Goal: Information Seeking & Learning: Check status

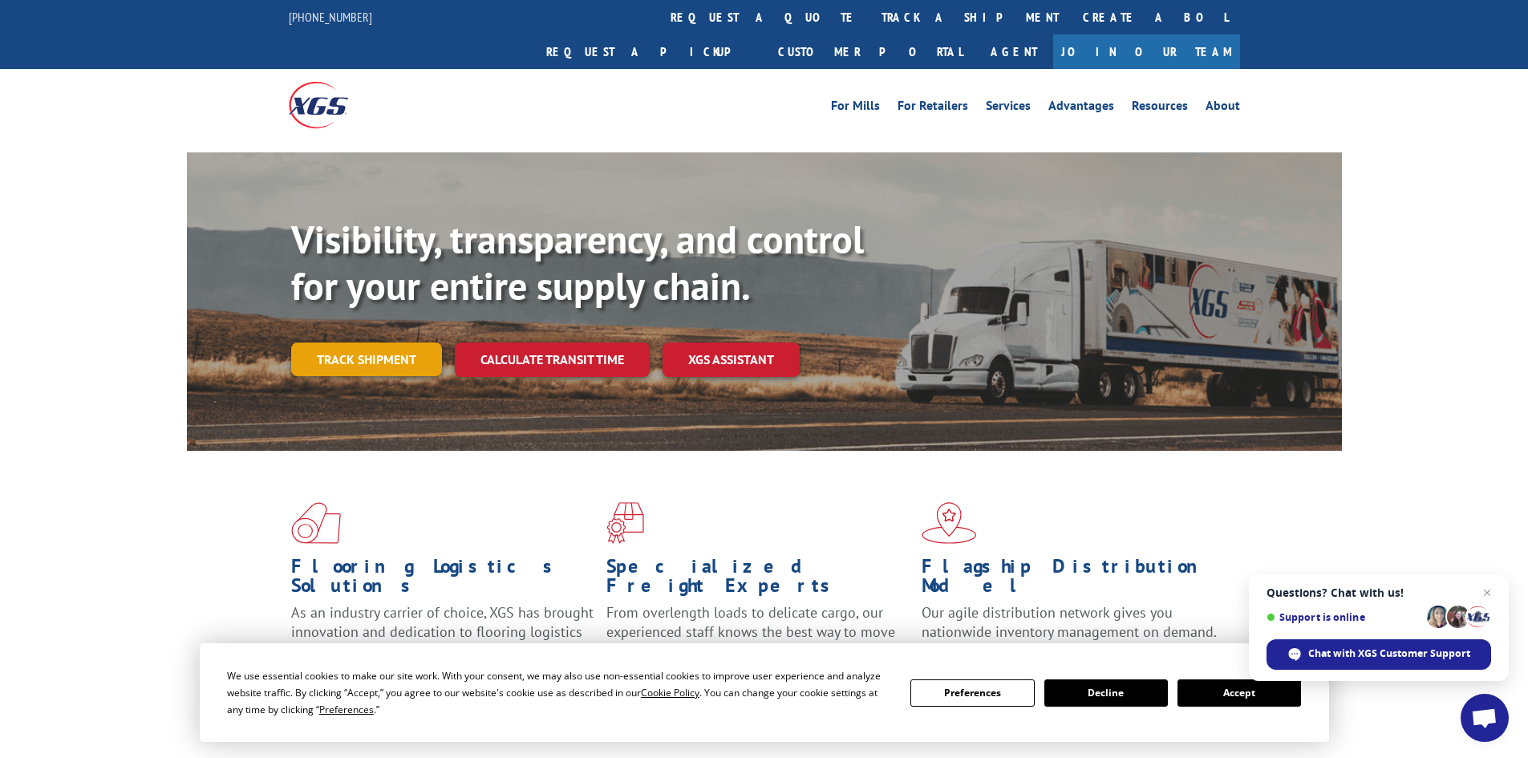
click at [365, 343] on link "Track shipment" at bounding box center [366, 360] width 151 height 34
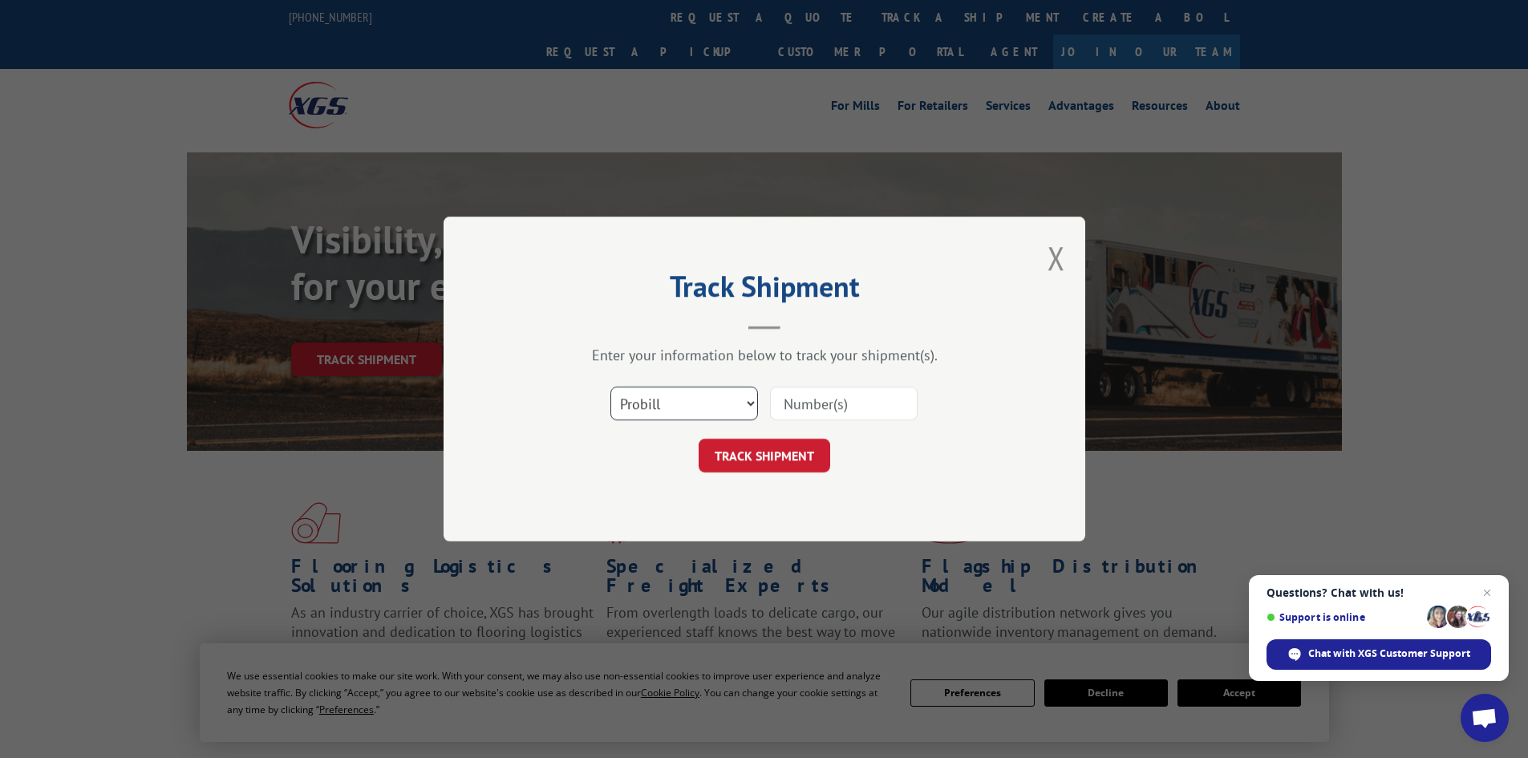
click at [660, 404] on select "Select category... Probill BOL PO" at bounding box center [684, 404] width 148 height 34
select select "bol"
click at [610, 387] on select "Select category... Probill BOL PO" at bounding box center [684, 404] width 148 height 34
click at [799, 401] on input at bounding box center [844, 404] width 148 height 34
paste input "476360"
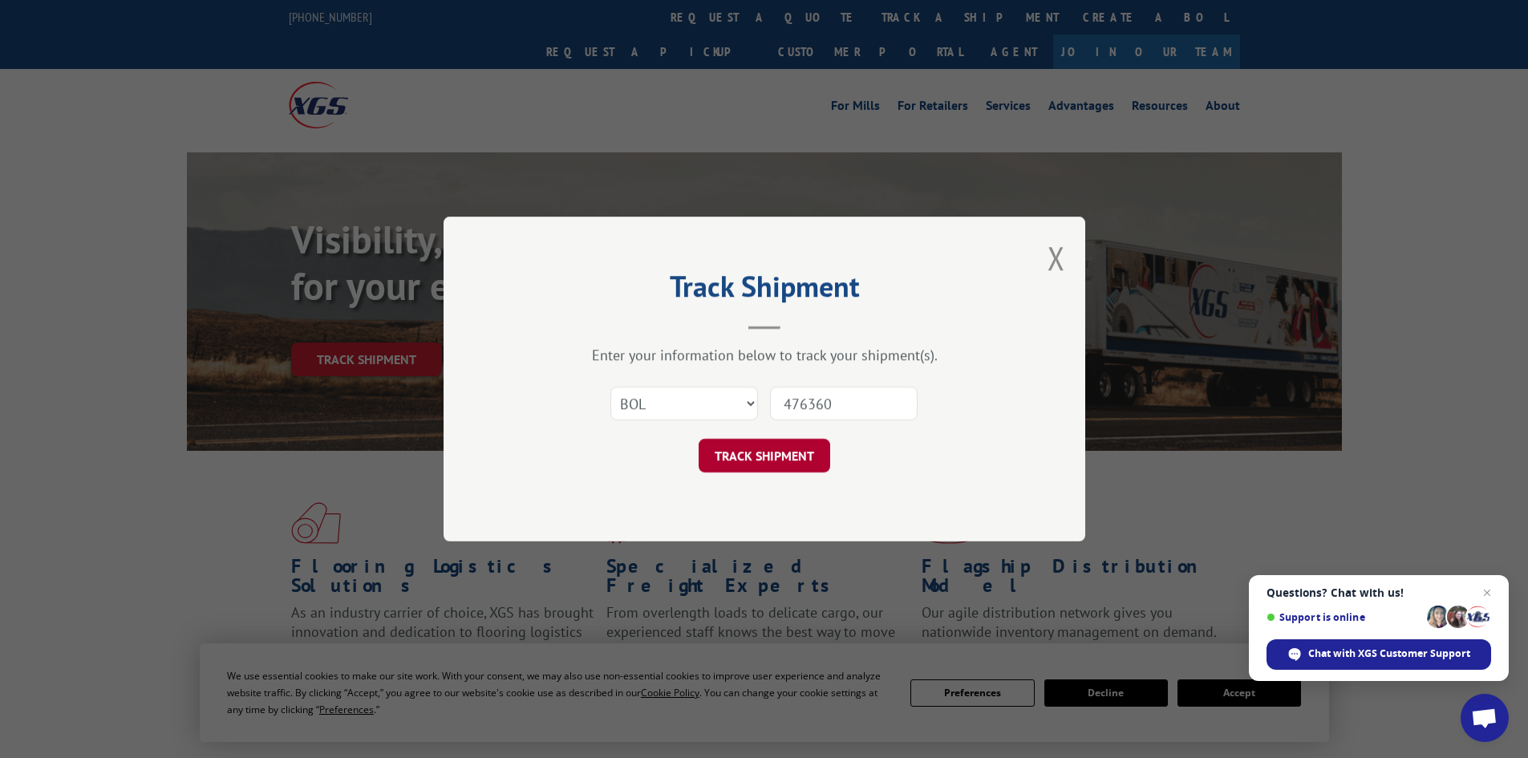
type input "476360"
click at [768, 457] on button "TRACK SHIPMENT" at bounding box center [765, 456] width 132 height 34
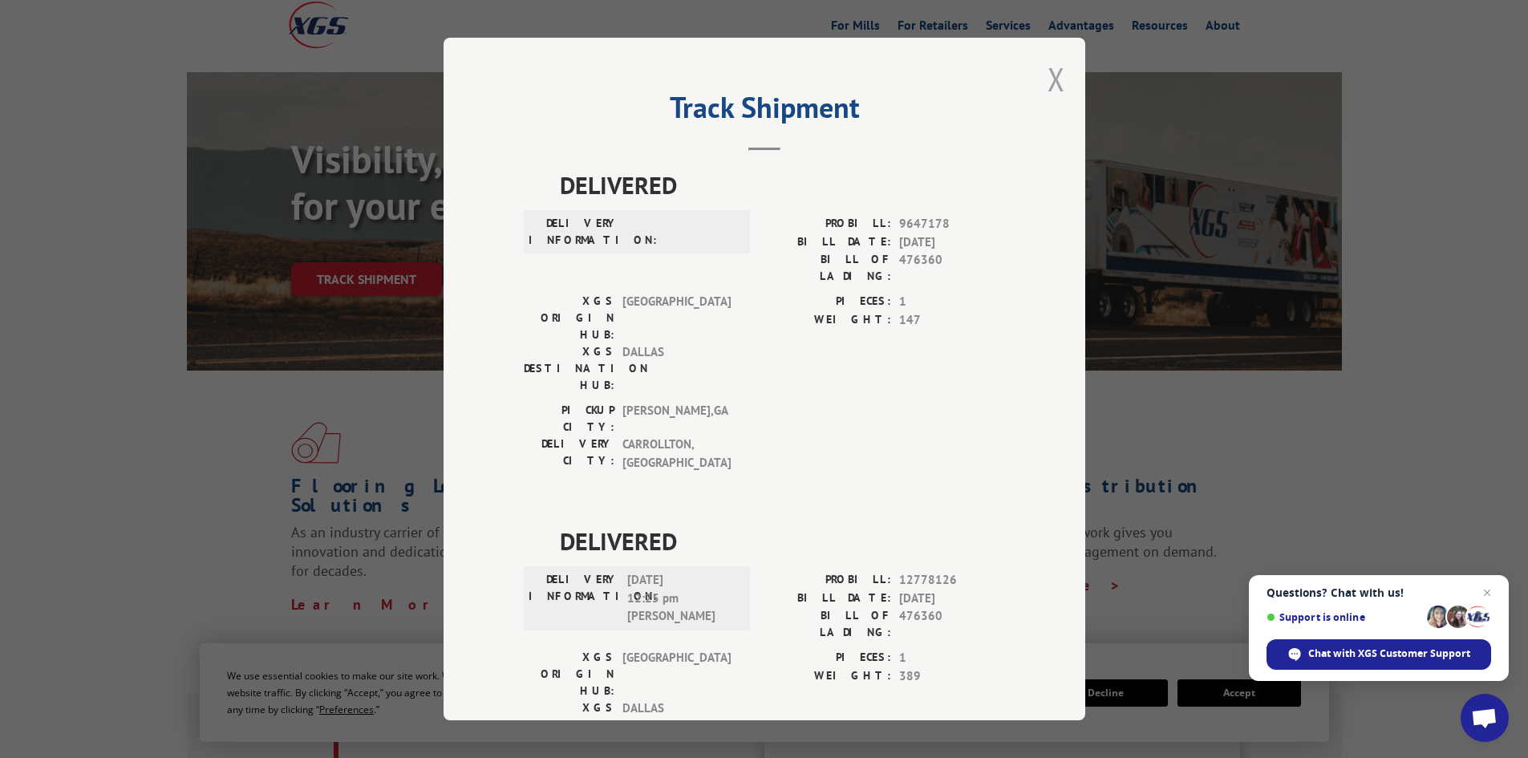
click at [1052, 78] on button "Close modal" at bounding box center [1057, 79] width 18 height 43
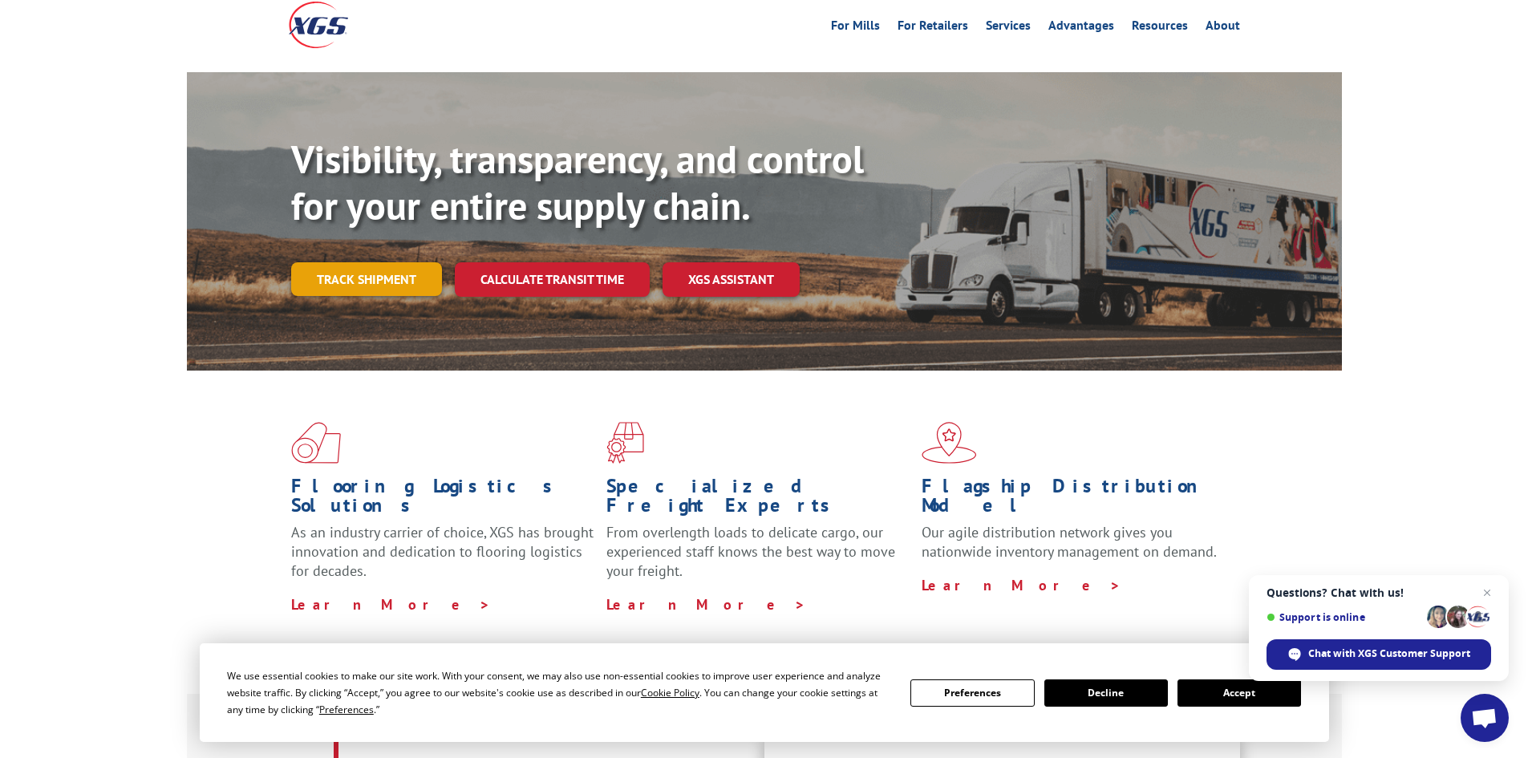
click at [362, 262] on link "Track shipment" at bounding box center [366, 279] width 151 height 34
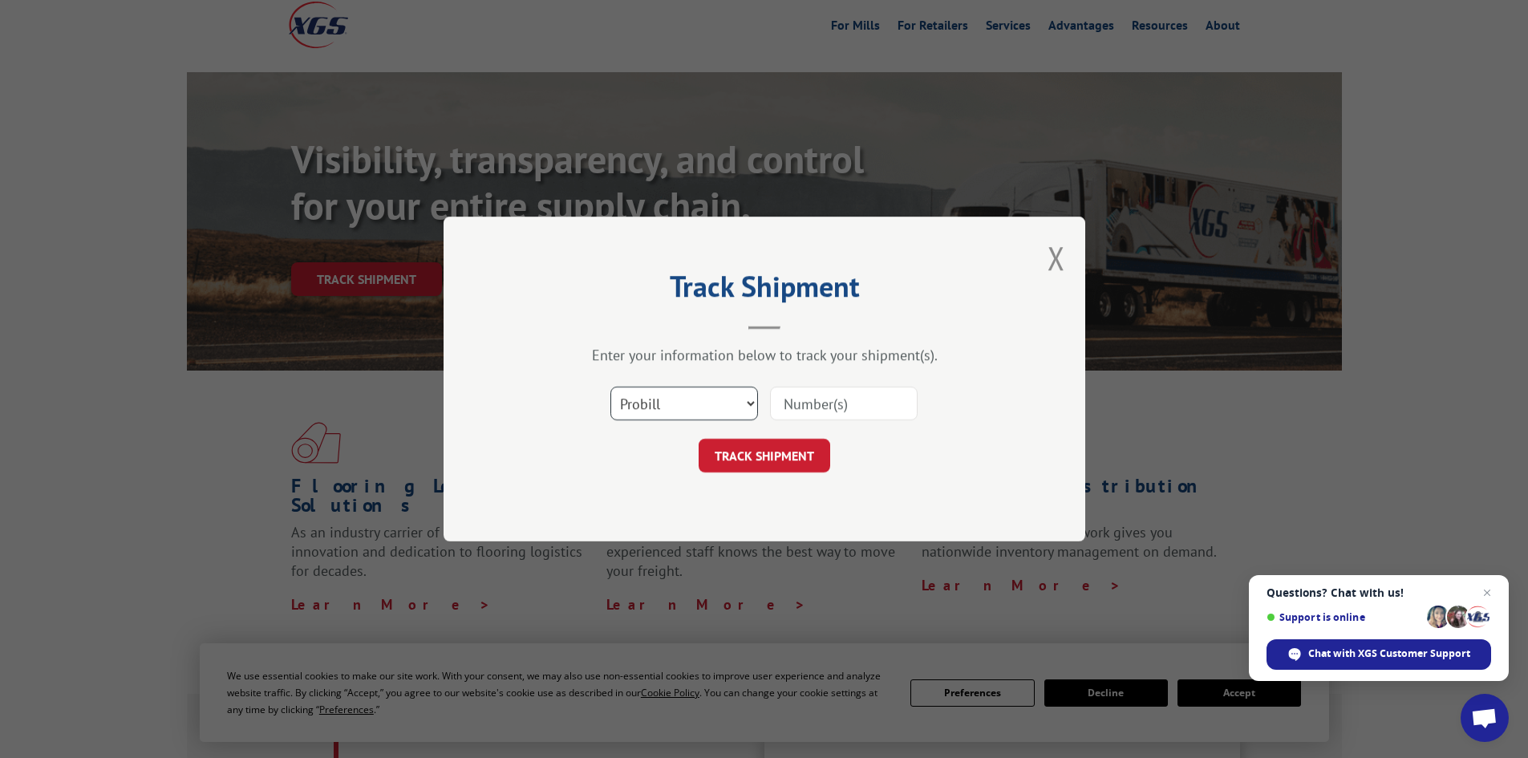
click at [702, 408] on select "Select category... Probill BOL PO" at bounding box center [684, 404] width 148 height 34
select select "bol"
click at [610, 387] on select "Select category... Probill BOL PO" at bounding box center [684, 404] width 148 height 34
click at [805, 404] on input at bounding box center [844, 404] width 148 height 34
paste input "471236"
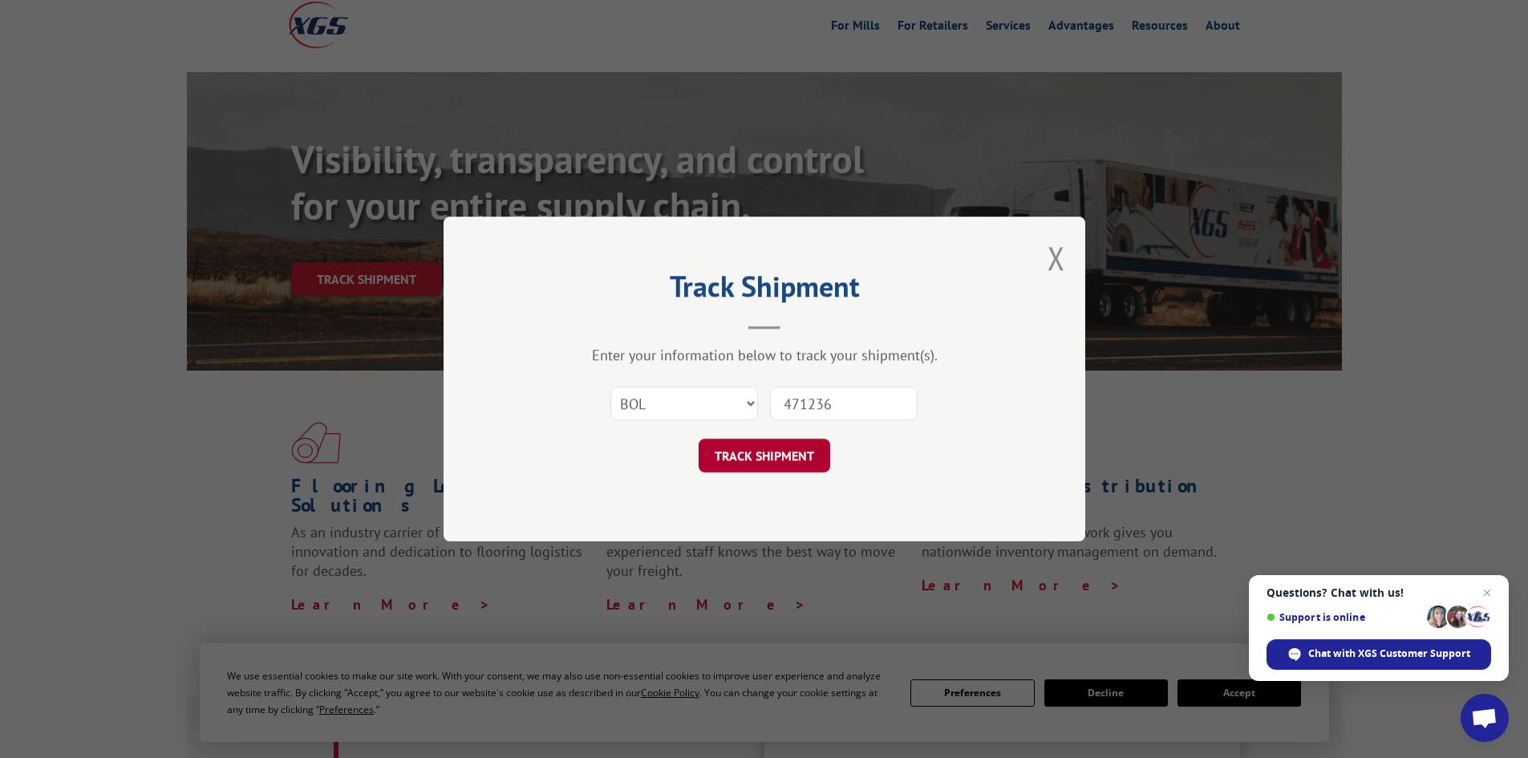
type input "471236"
click at [811, 451] on button "TRACK SHIPMENT" at bounding box center [765, 456] width 132 height 34
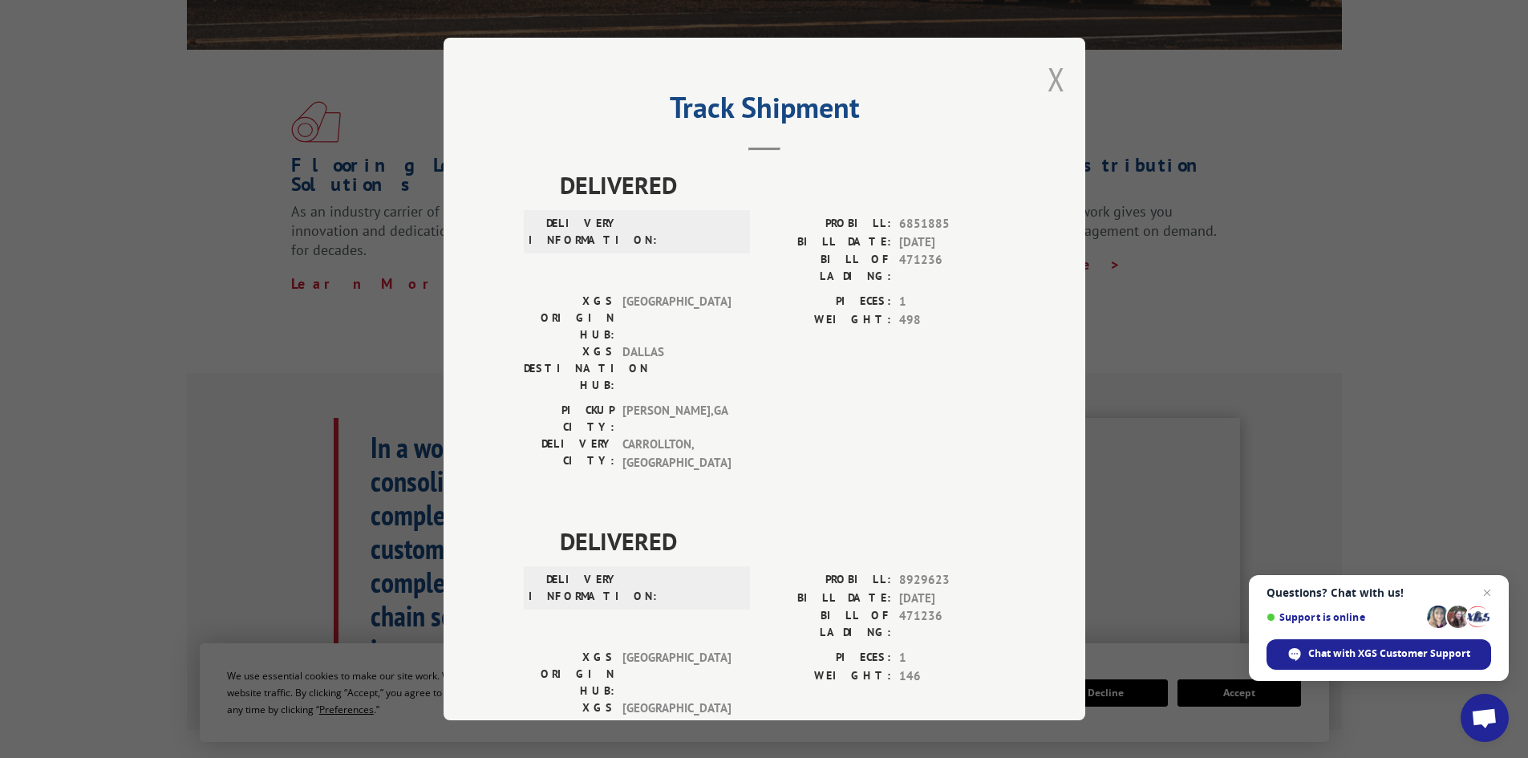
click at [1051, 76] on button "Close modal" at bounding box center [1057, 79] width 18 height 43
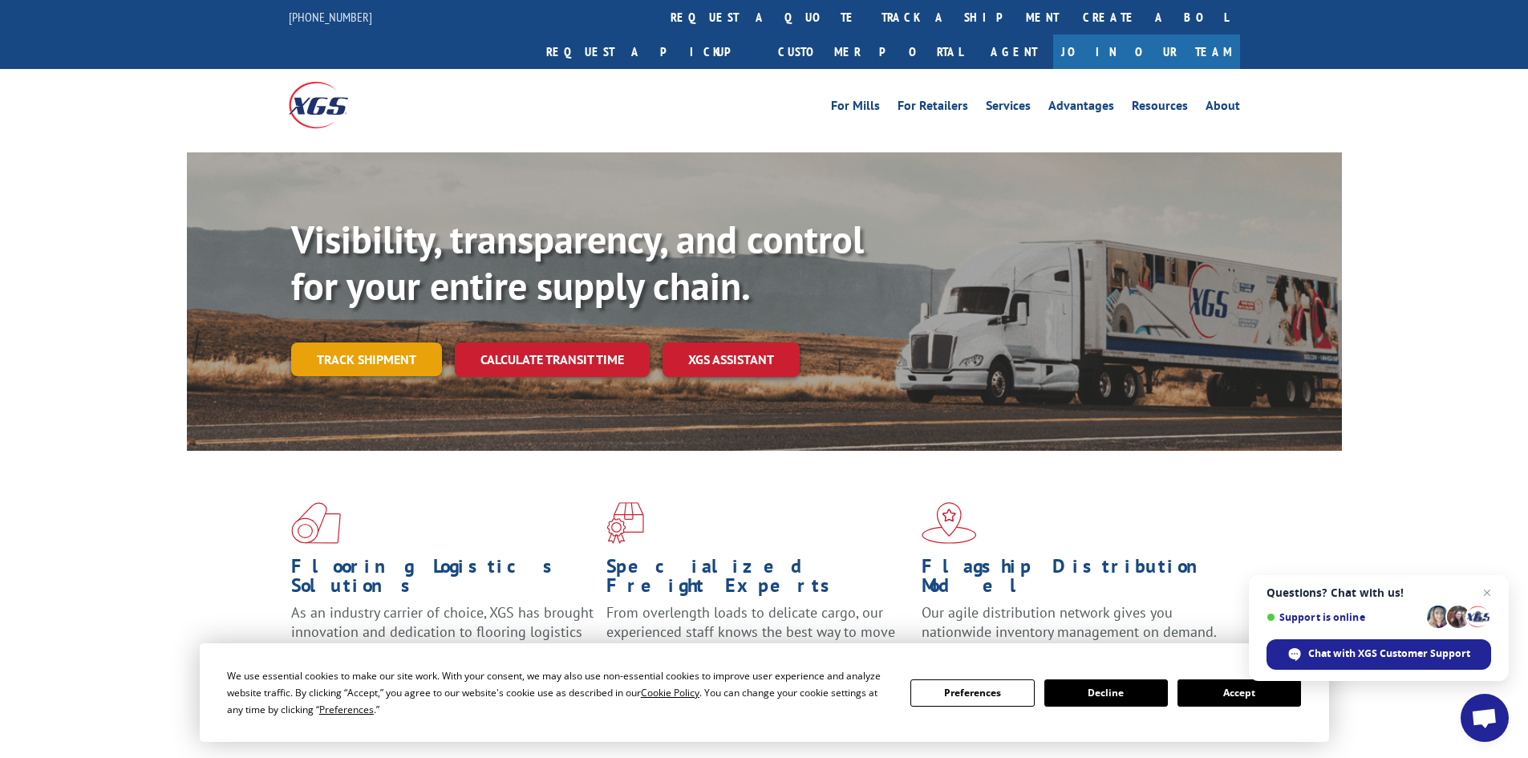
click at [323, 343] on link "Track shipment" at bounding box center [366, 360] width 151 height 34
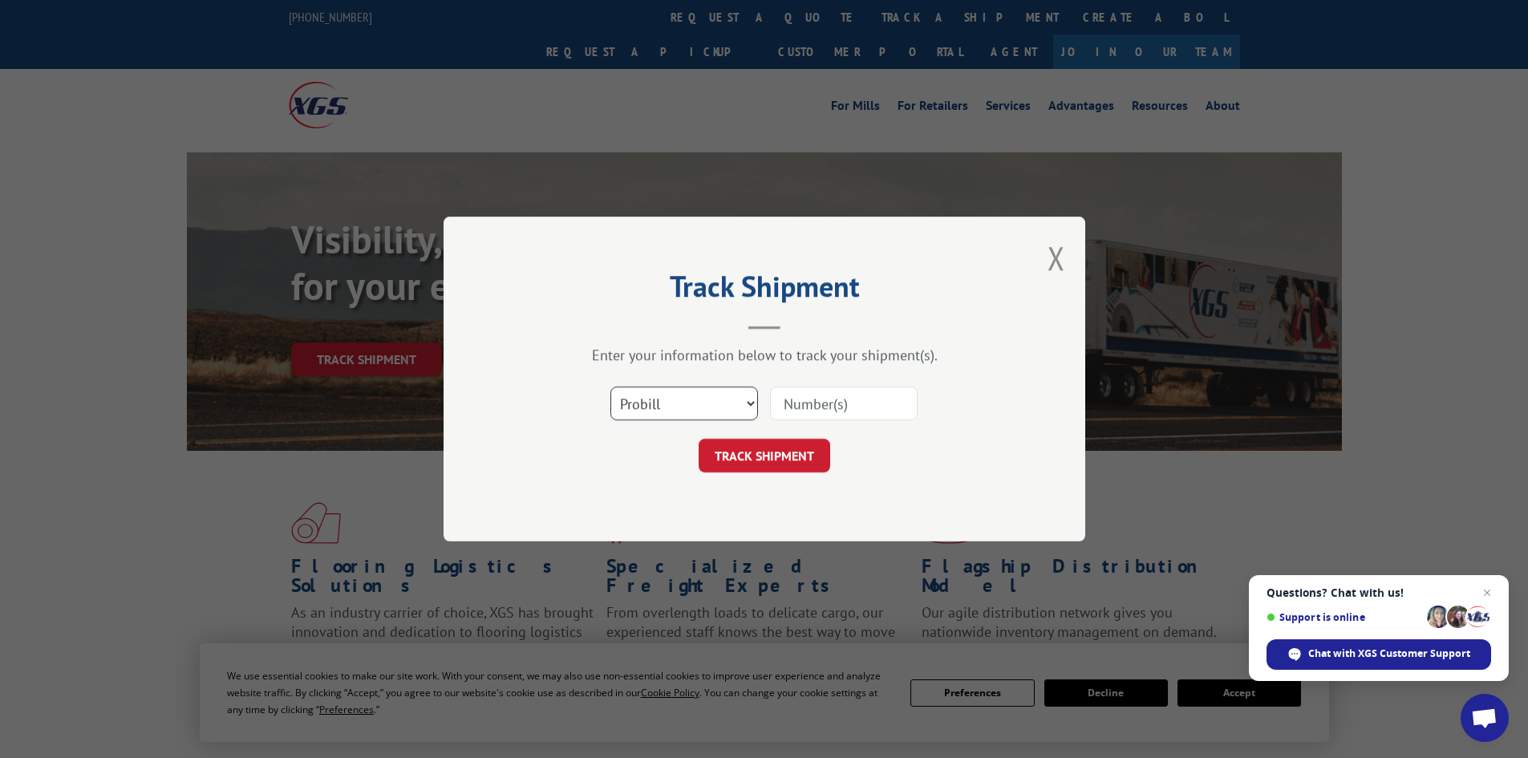
click at [717, 410] on select "Select category... Probill BOL PO" at bounding box center [684, 404] width 148 height 34
select select "bol"
click at [610, 387] on select "Select category... Probill BOL PO" at bounding box center [684, 404] width 148 height 34
click at [809, 398] on input at bounding box center [844, 404] width 148 height 34
paste input "5529244"
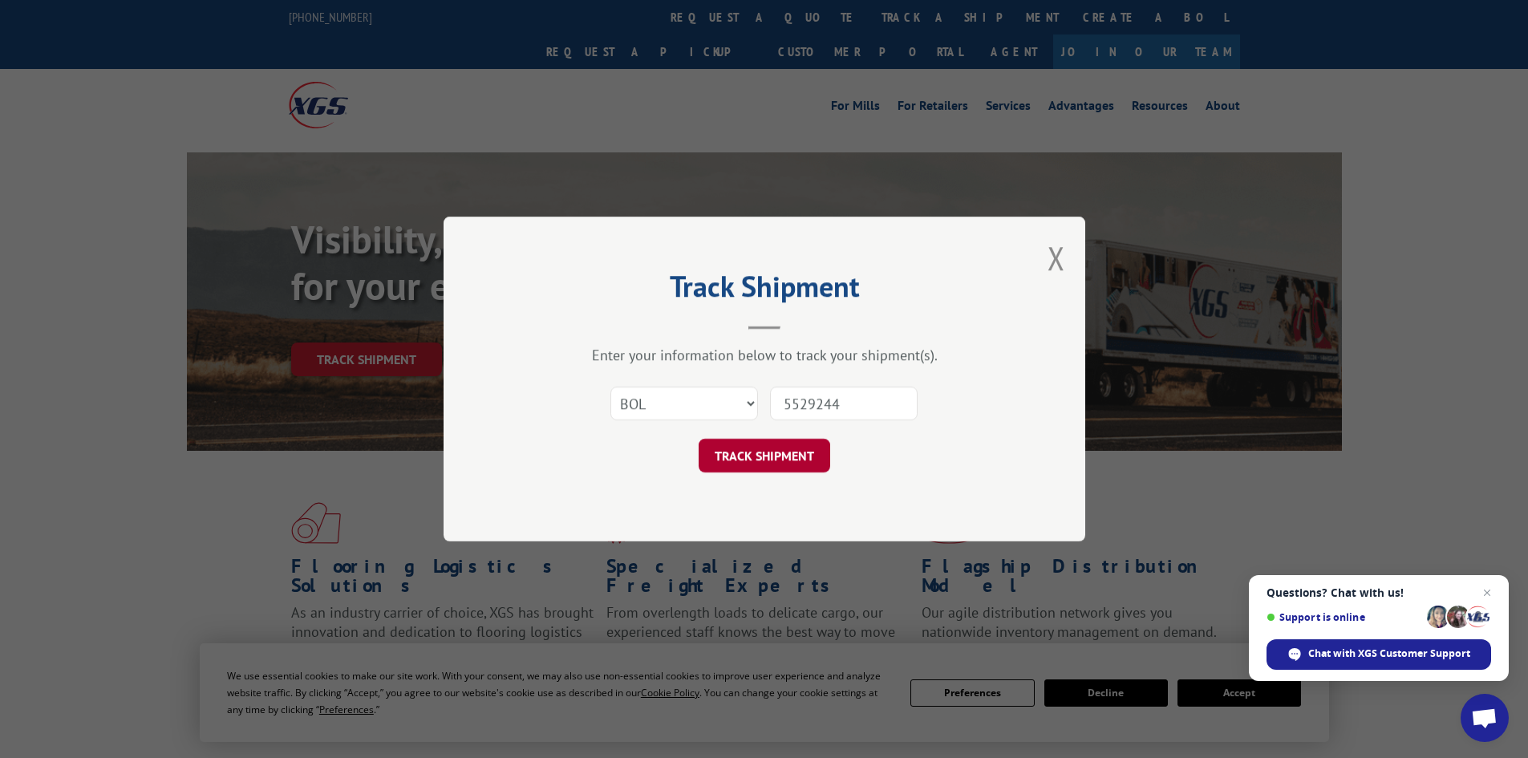
type input "5529244"
click at [744, 457] on button "TRACK SHIPMENT" at bounding box center [765, 456] width 132 height 34
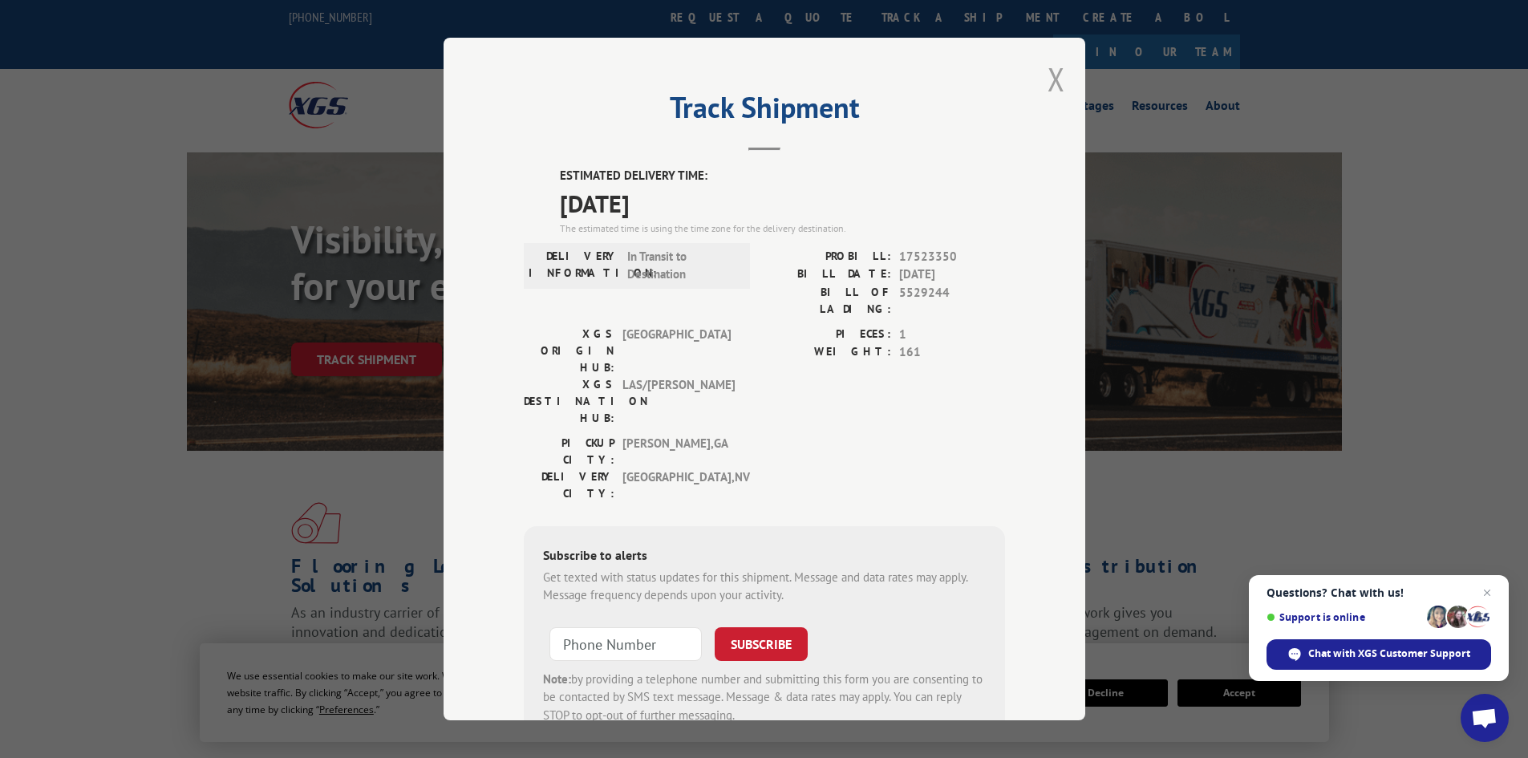
click at [1050, 77] on button "Close modal" at bounding box center [1057, 79] width 18 height 43
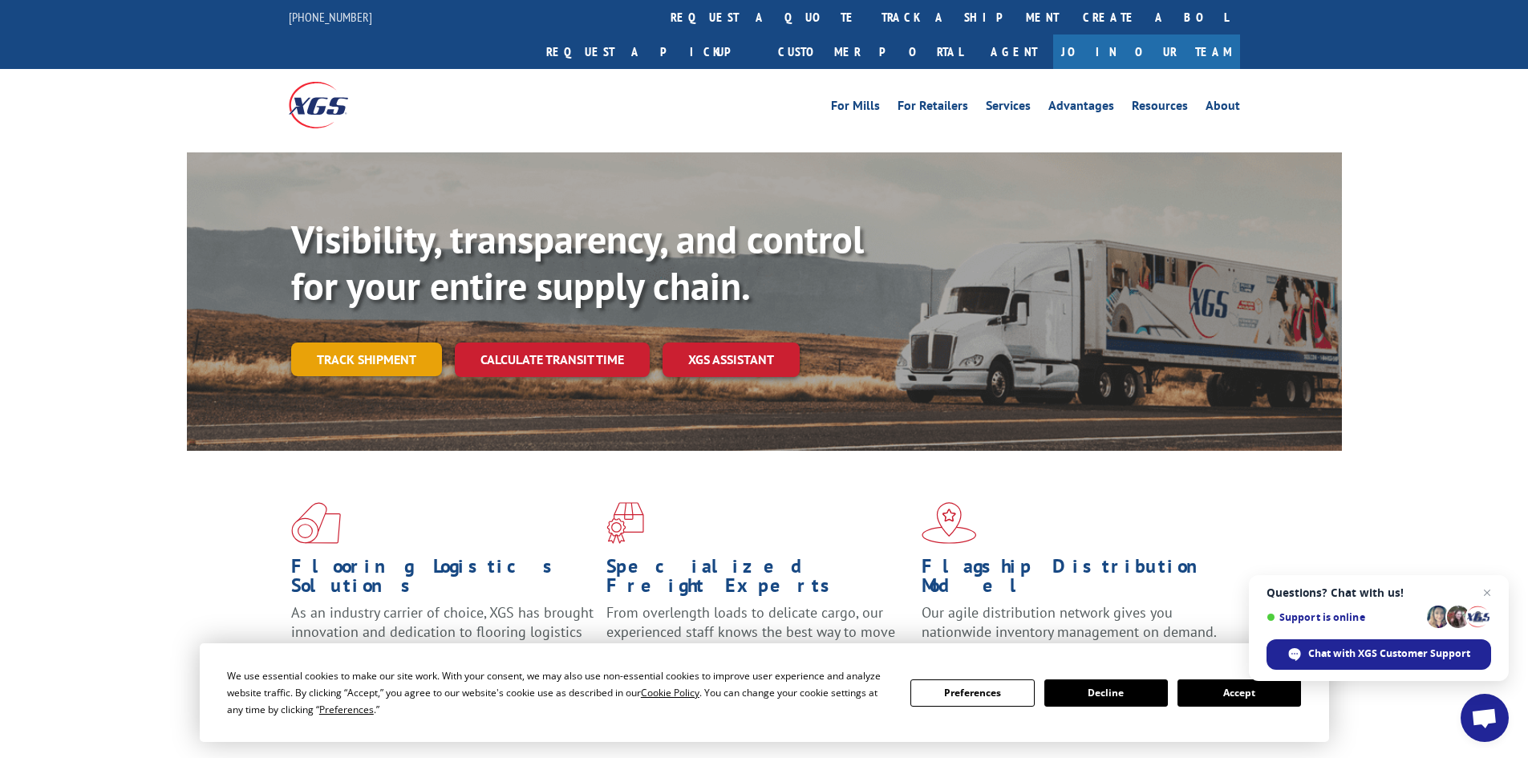
click at [322, 343] on link "Track shipment" at bounding box center [366, 360] width 151 height 34
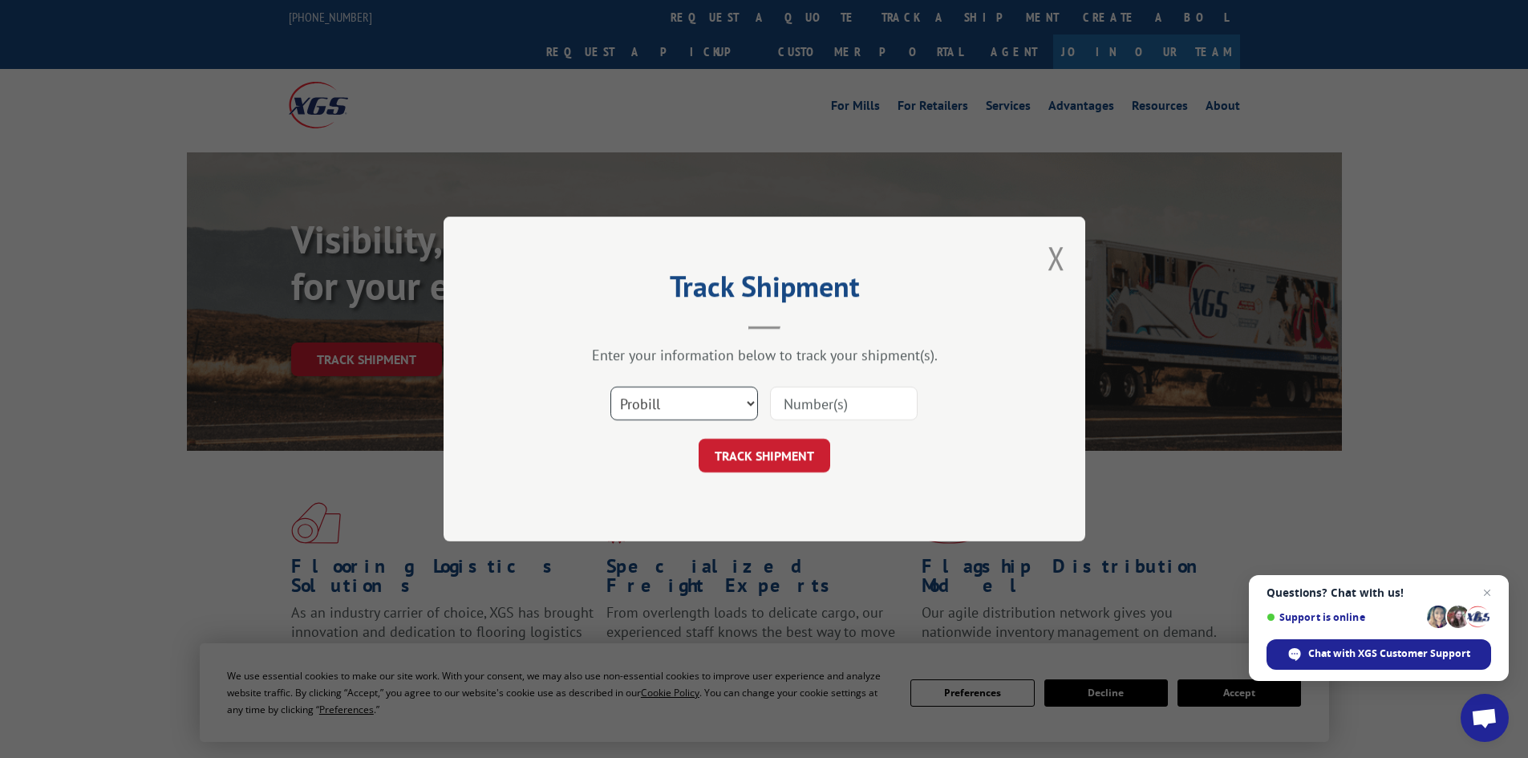
click at [701, 405] on select "Select category... Probill BOL PO" at bounding box center [684, 404] width 148 height 34
select select "bol"
click at [610, 387] on select "Select category... Probill BOL PO" at bounding box center [684, 404] width 148 height 34
click at [811, 409] on input at bounding box center [844, 404] width 148 height 34
paste input "5529322"
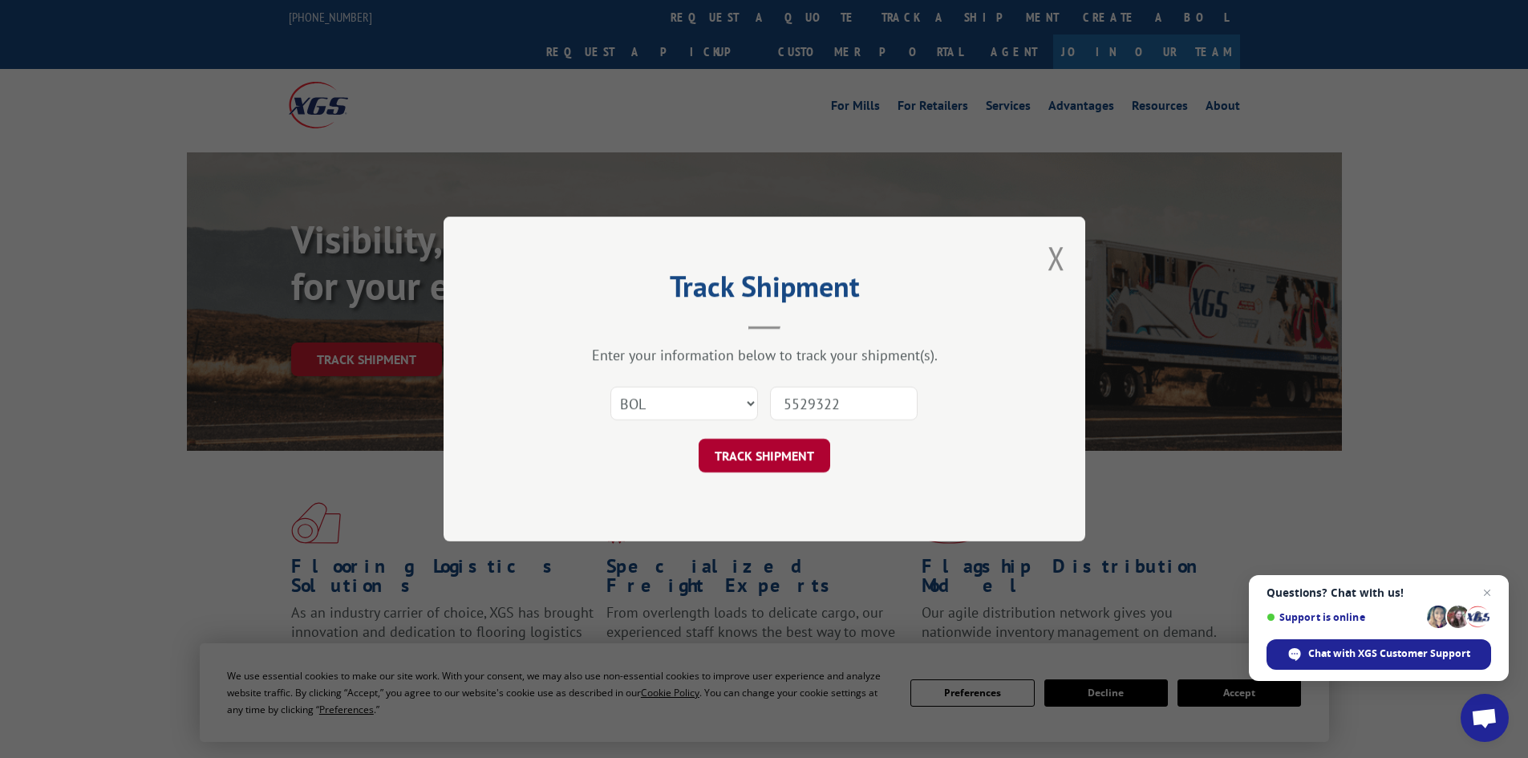
type input "5529322"
click at [789, 458] on button "TRACK SHIPMENT" at bounding box center [765, 456] width 132 height 34
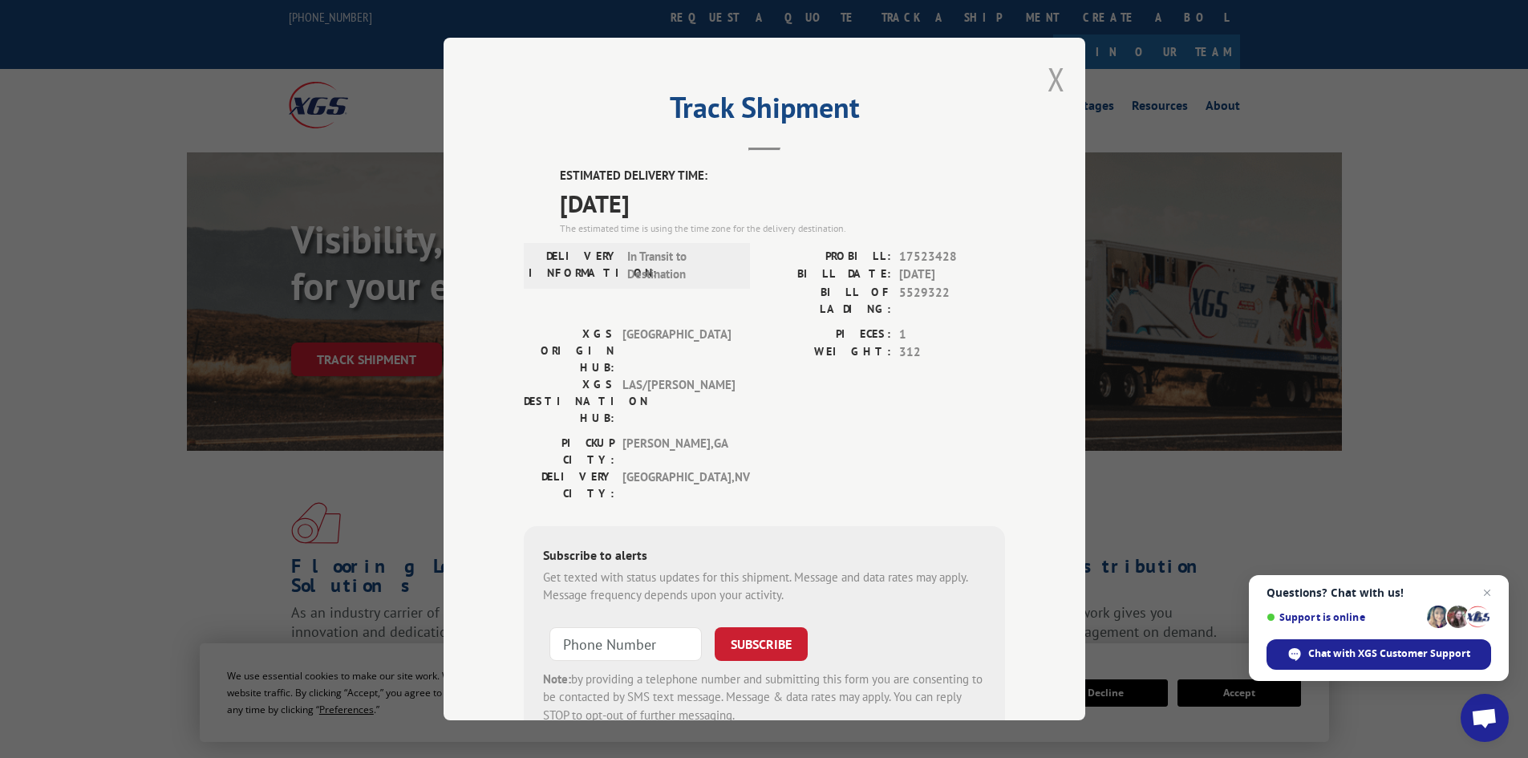
click at [1049, 75] on button "Close modal" at bounding box center [1057, 79] width 18 height 43
